Goal: Complete application form

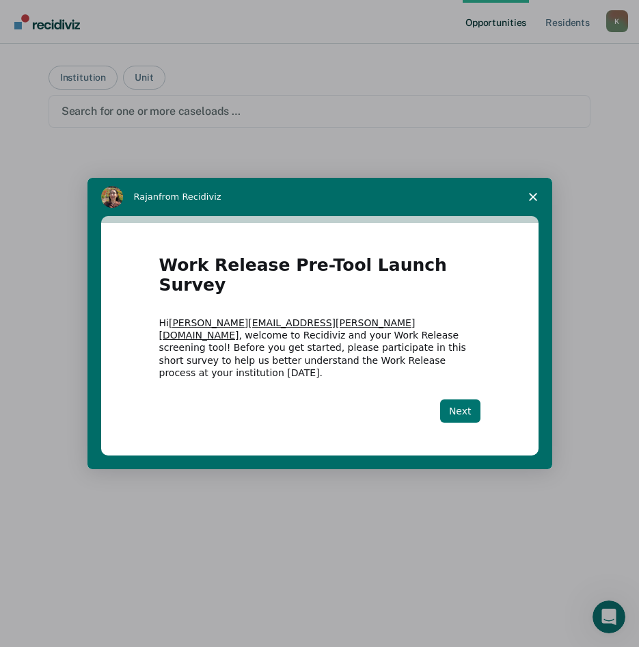
click at [472, 399] on button "Next" at bounding box center [460, 410] width 40 height 23
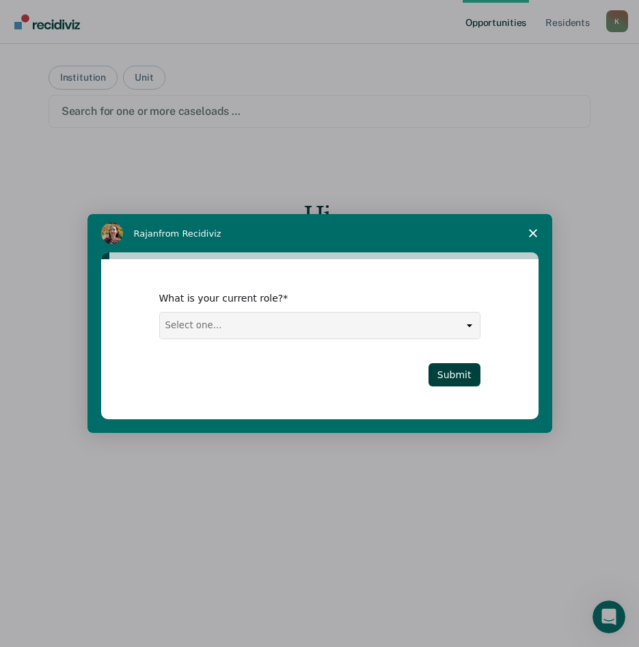
click at [453, 325] on select "Select one... Case Manager FUM Assistant [PERSON_NAME] [PERSON_NAME]" at bounding box center [320, 325] width 320 height 26
select select "Case Manager"
click at [160, 312] on select "Select one... Case Manager FUM Assistant [PERSON_NAME] [PERSON_NAME]" at bounding box center [320, 325] width 320 height 26
click at [455, 372] on button "Submit" at bounding box center [455, 374] width 52 height 23
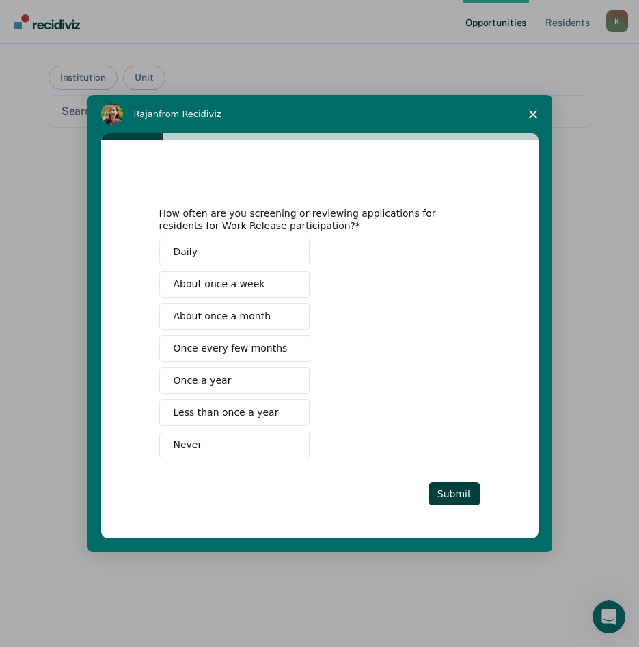
click at [239, 420] on span "Less than once a year" at bounding box center [226, 412] width 105 height 14
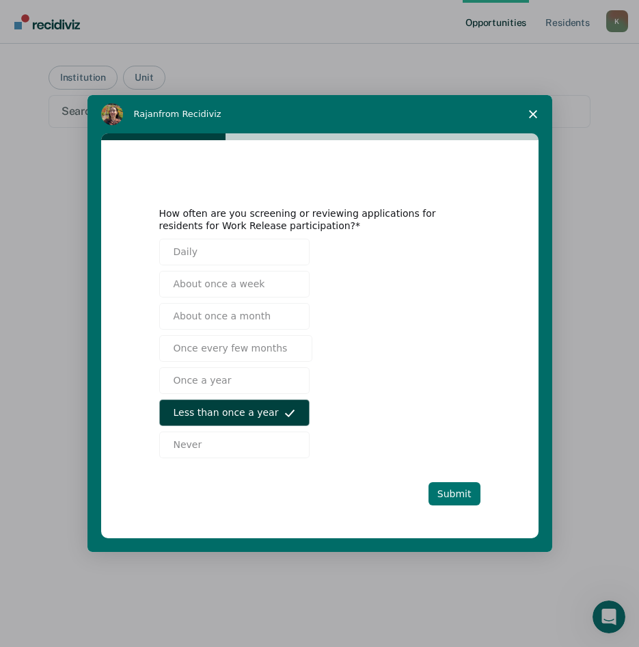
click at [452, 492] on button "Submit" at bounding box center [455, 493] width 52 height 23
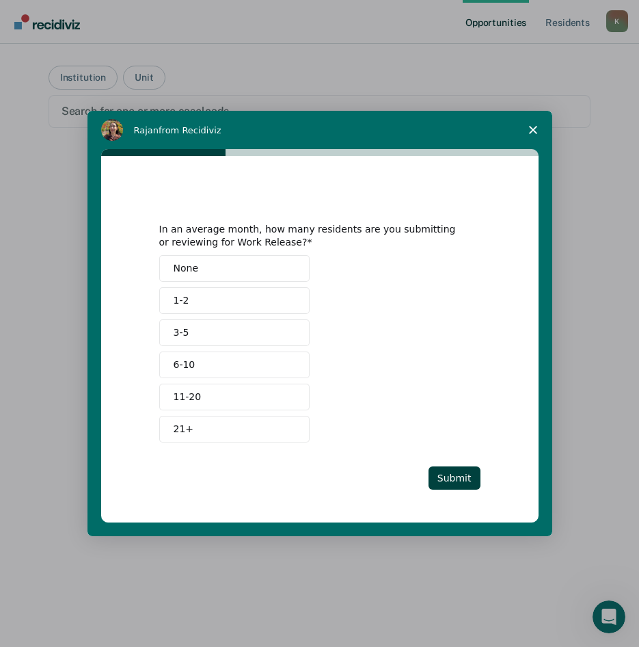
click at [260, 272] on button "None" at bounding box center [234, 268] width 150 height 27
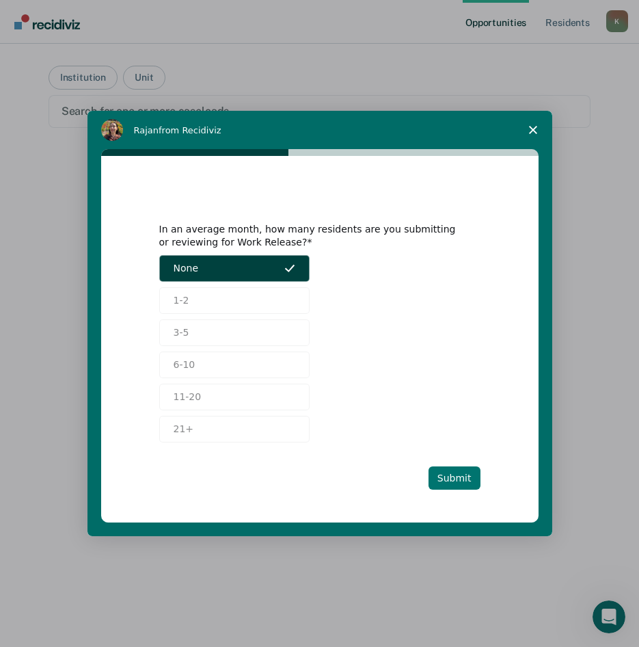
click at [462, 477] on button "Submit" at bounding box center [455, 477] width 52 height 23
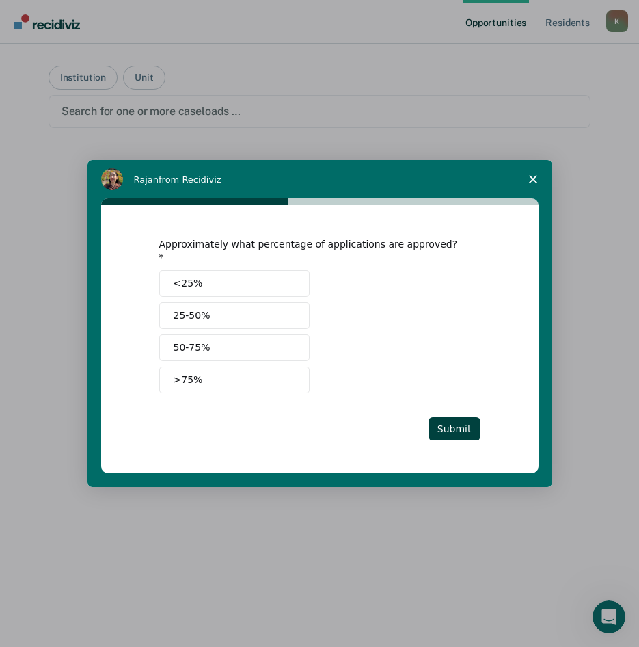
click at [283, 273] on button "<25%" at bounding box center [234, 283] width 150 height 27
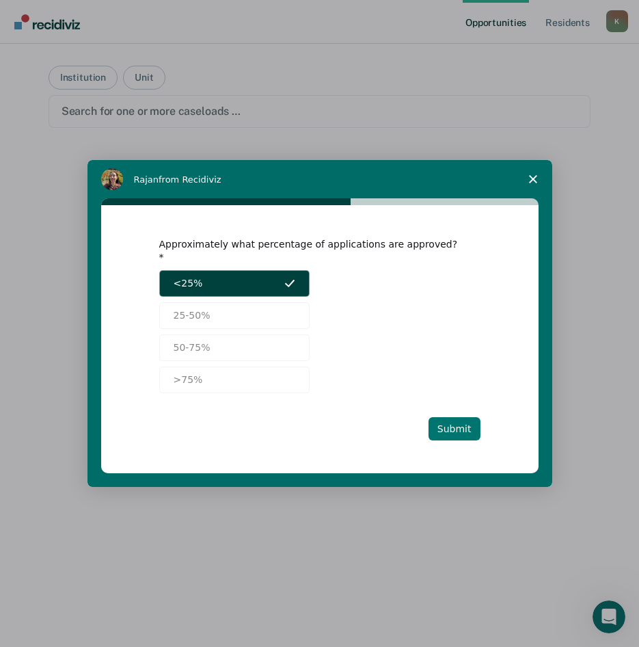
click at [461, 427] on button "Submit" at bounding box center [455, 428] width 52 height 23
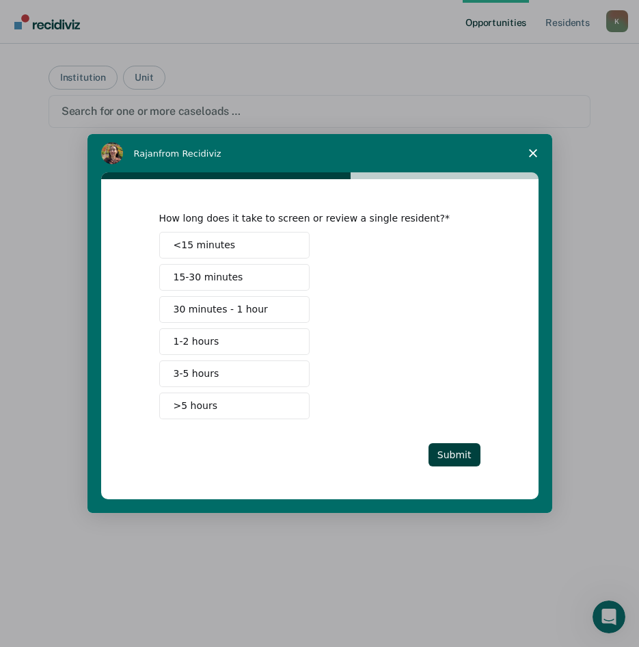
click at [260, 319] on button "30 minutes - 1 hour" at bounding box center [234, 309] width 150 height 27
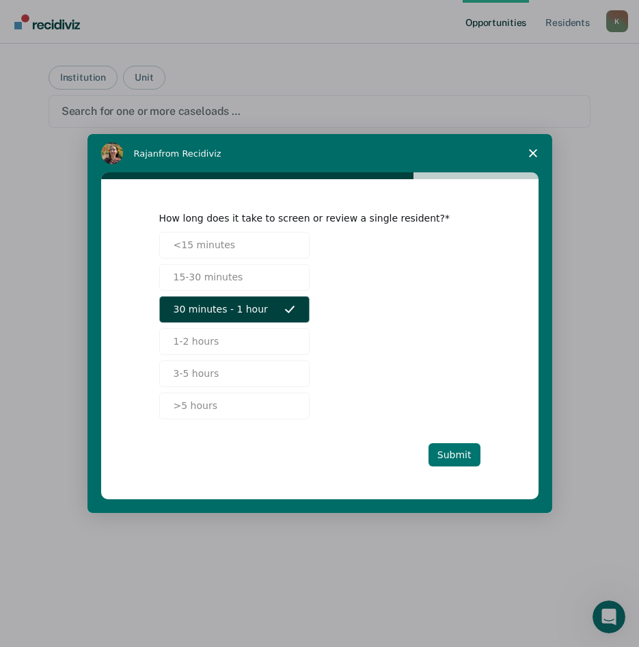
click at [455, 463] on button "Submit" at bounding box center [455, 454] width 52 height 23
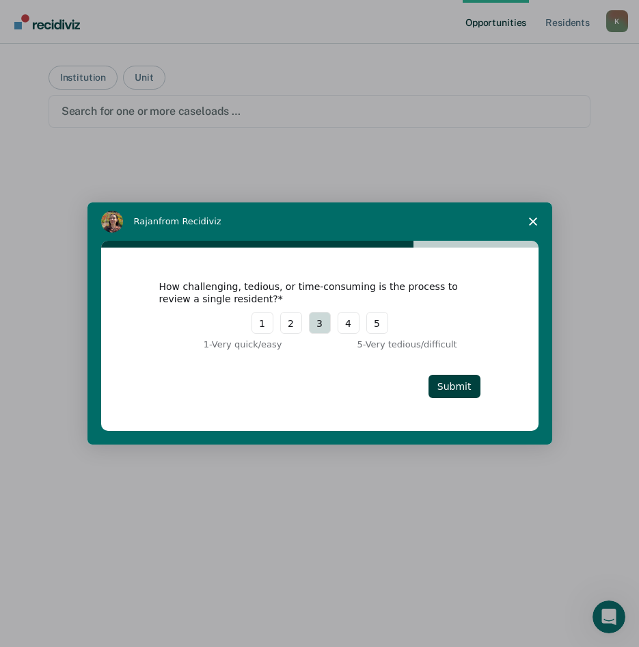
click at [317, 323] on button "3" at bounding box center [320, 323] width 22 height 22
click at [446, 386] on button "Submit" at bounding box center [455, 386] width 52 height 23
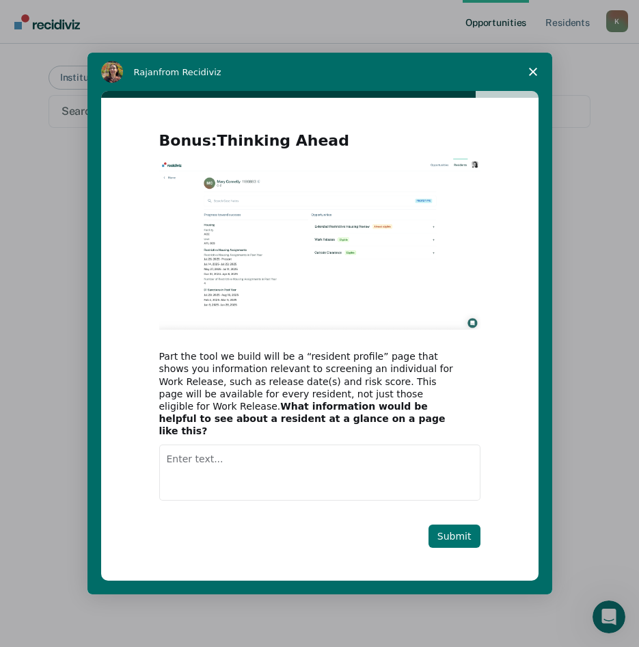
click at [465, 524] on button "Submit" at bounding box center [455, 535] width 52 height 23
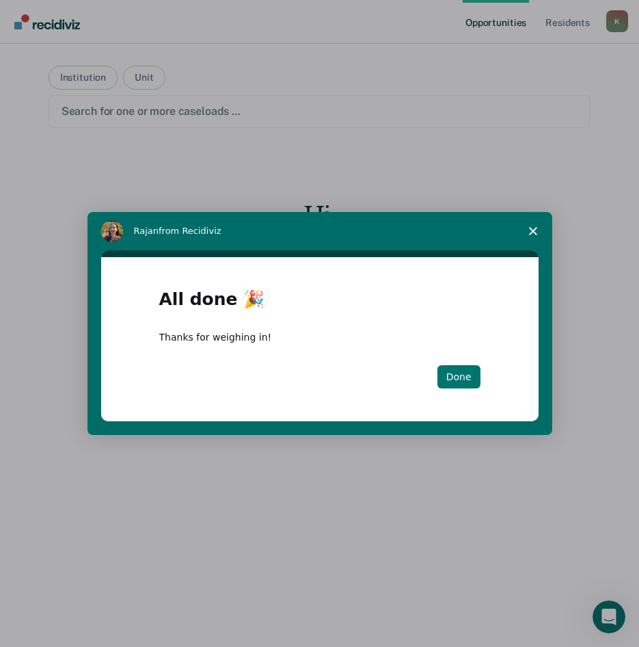
click at [470, 379] on button "Done" at bounding box center [459, 376] width 43 height 23
